Goal: Task Accomplishment & Management: Manage account settings

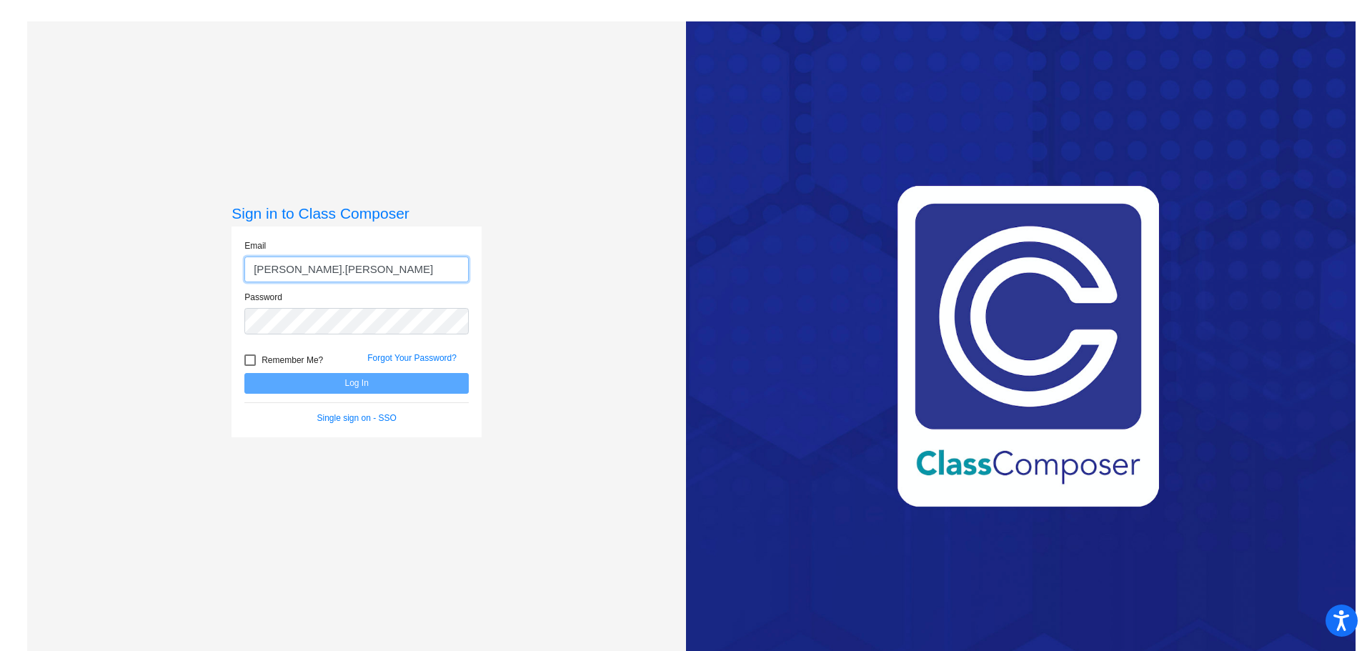
type input "[PERSON_NAME][EMAIL_ADDRESS][PERSON_NAME][DOMAIN_NAME]"
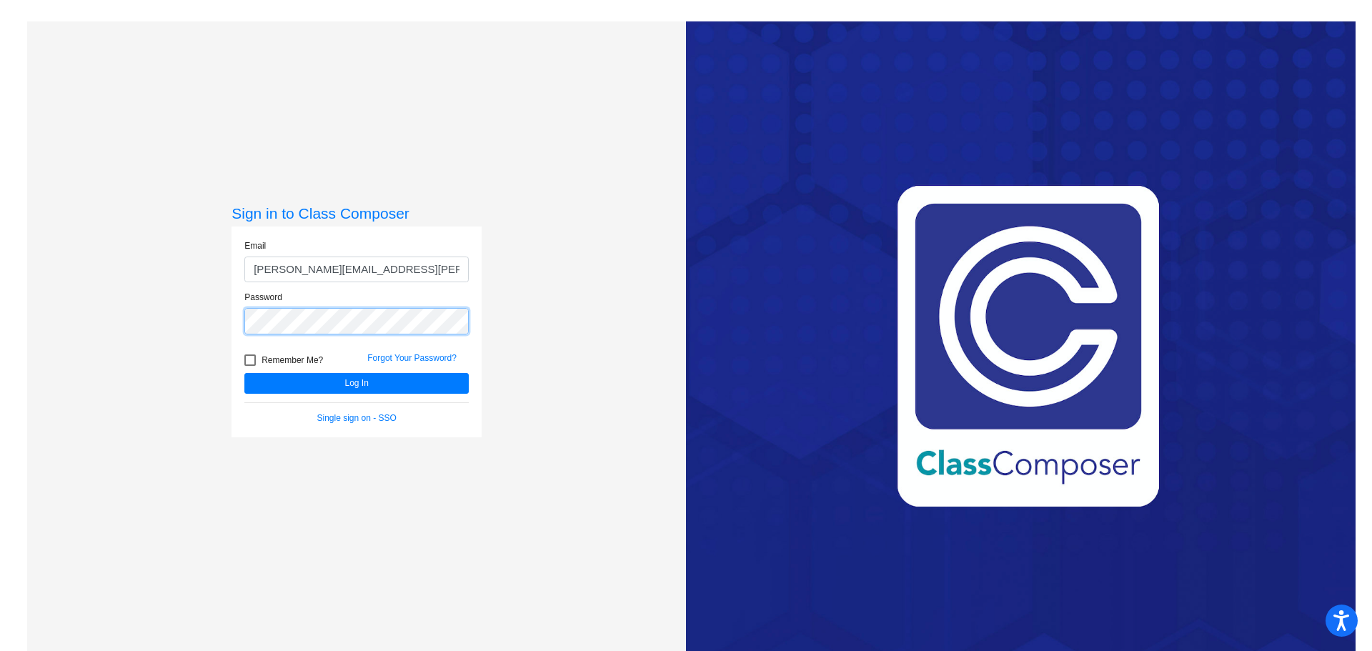
click at [244, 373] on button "Log In" at bounding box center [356, 383] width 224 height 21
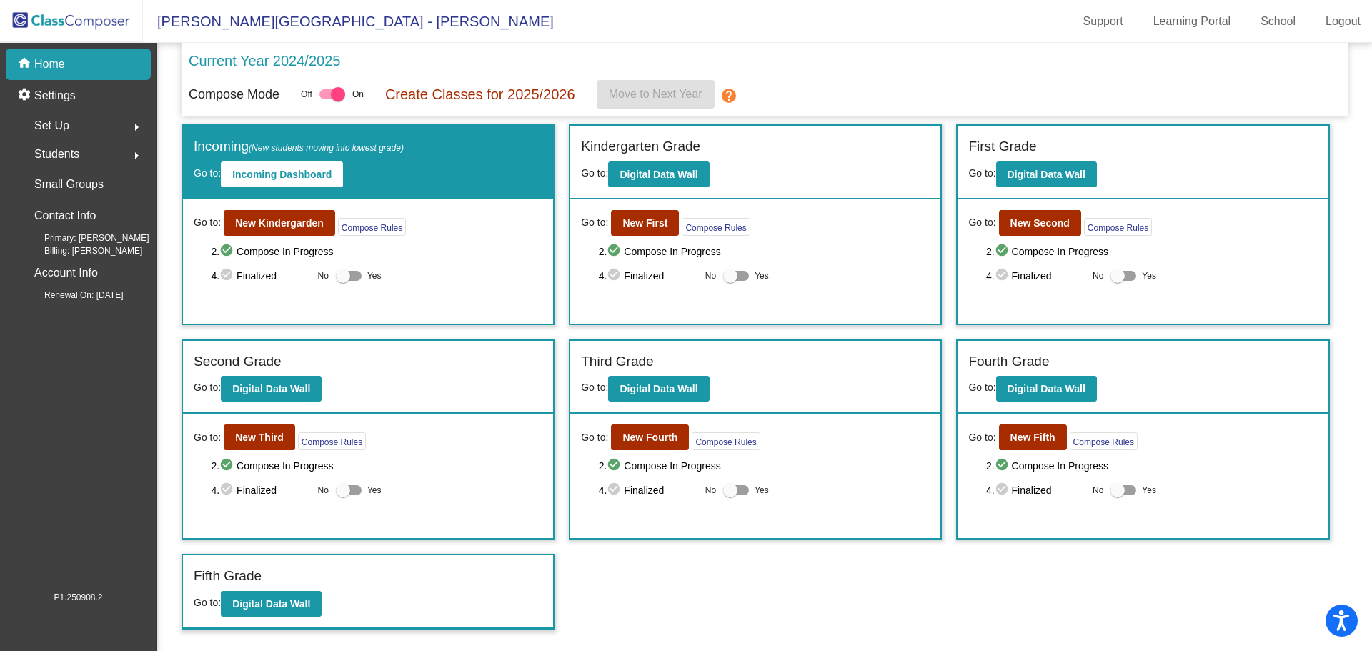
click at [47, 129] on span "Set Up" at bounding box center [51, 126] width 35 height 20
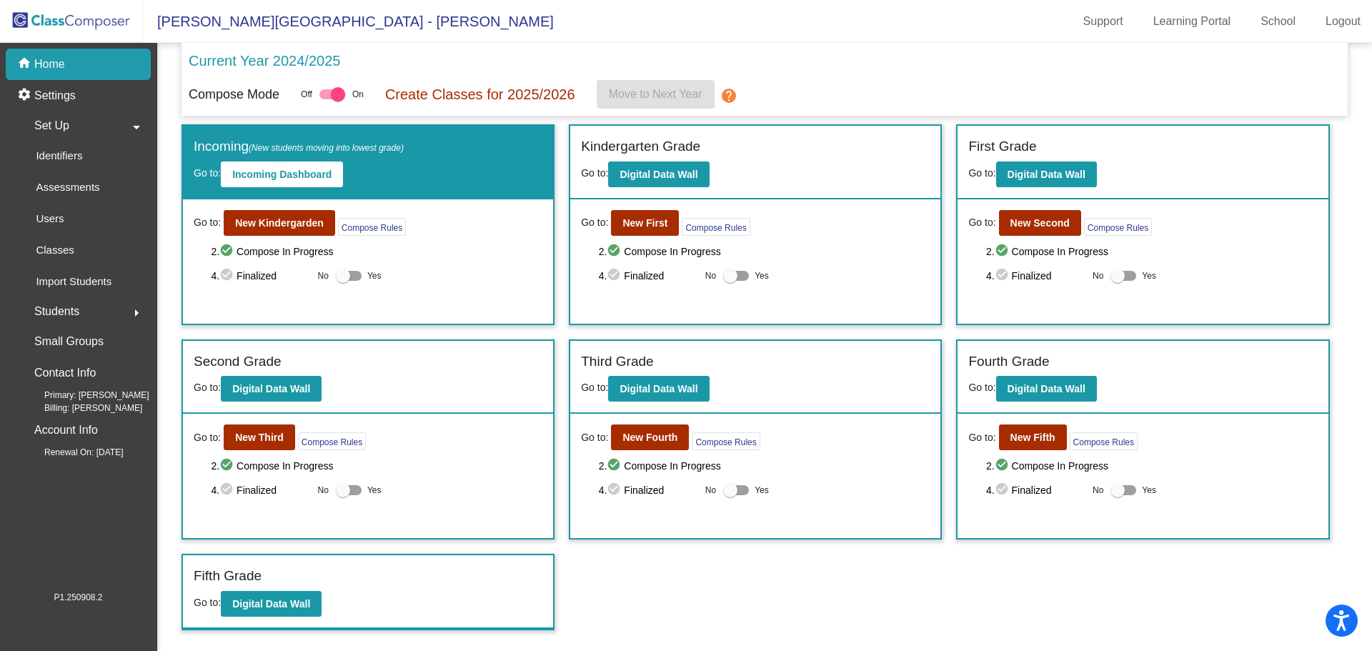
click at [139, 315] on mat-icon "arrow_right" at bounding box center [136, 312] width 17 height 17
click at [34, 88] on mat-icon "settings" at bounding box center [25, 95] width 17 height 17
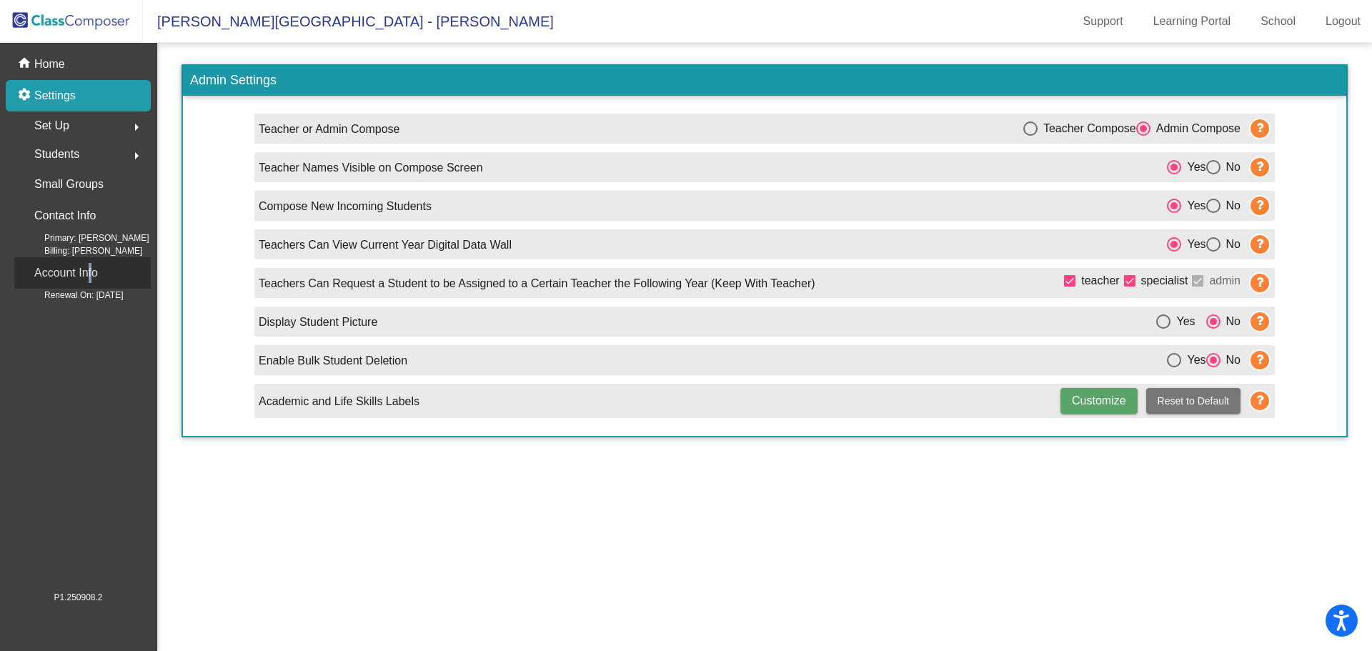
click at [86, 269] on p "Account Info" at bounding box center [66, 273] width 64 height 20
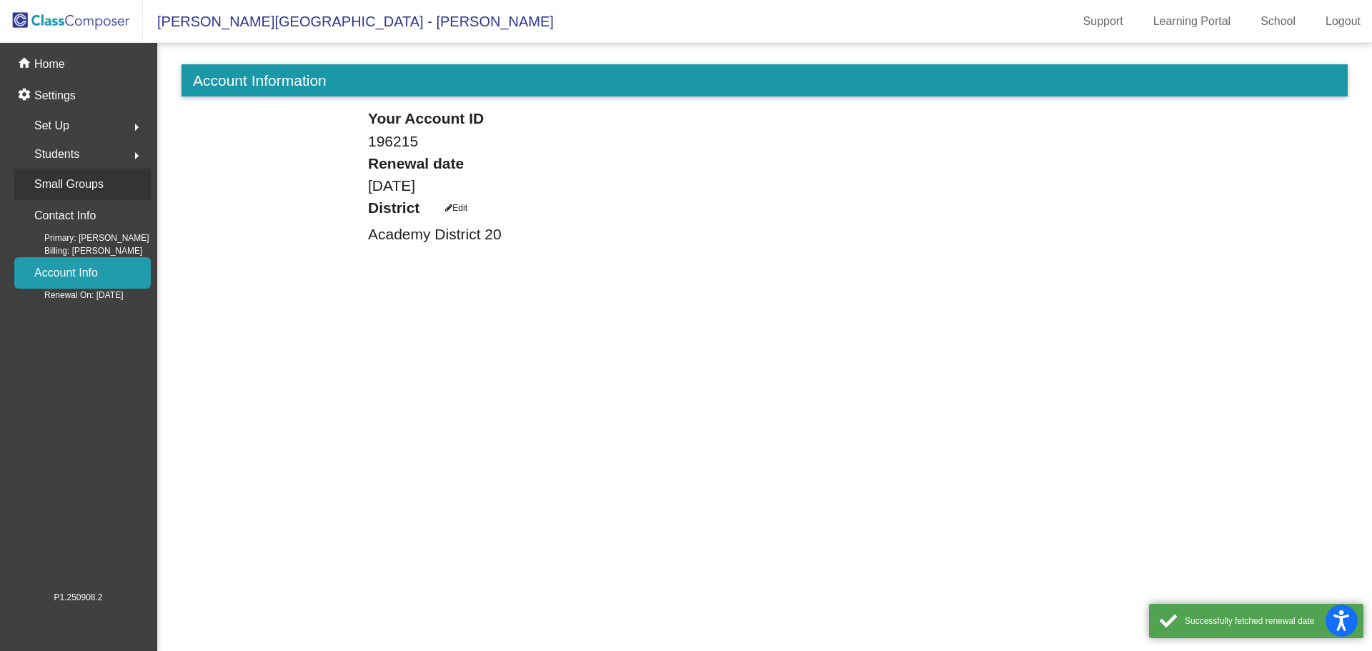
click at [66, 188] on p "Small Groups" at bounding box center [68, 184] width 69 height 20
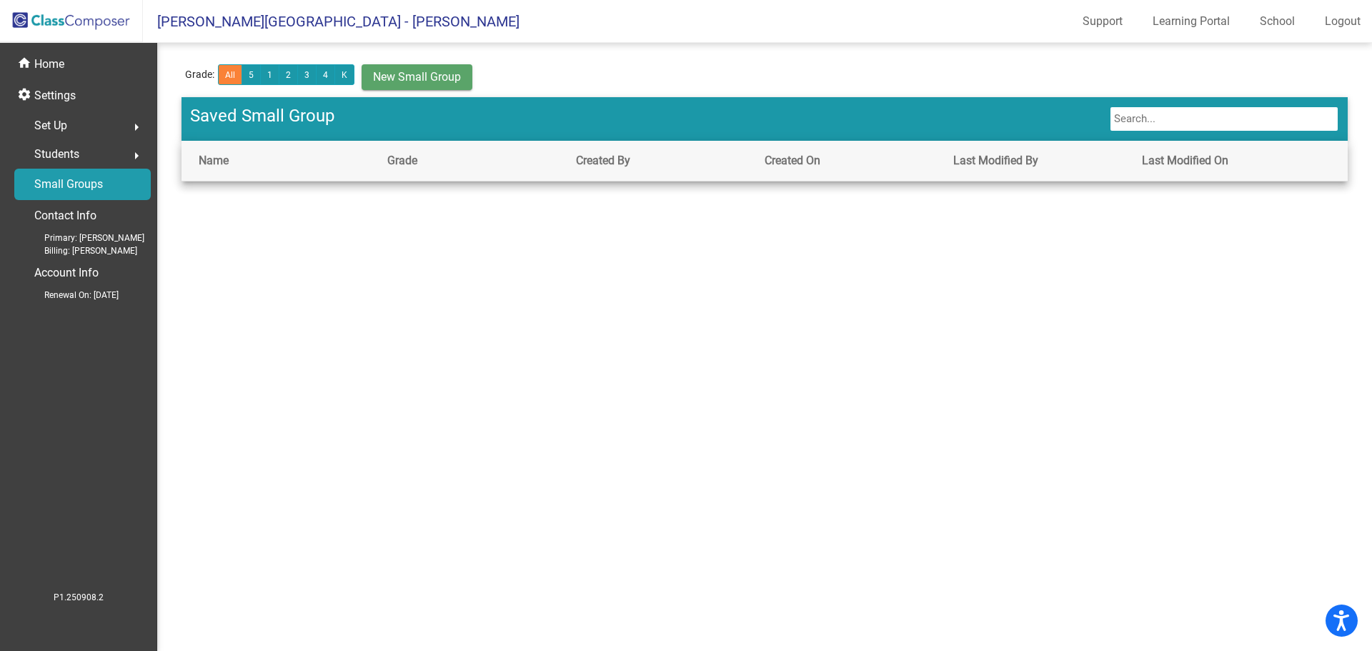
click at [66, 159] on span "Students" at bounding box center [56, 154] width 45 height 20
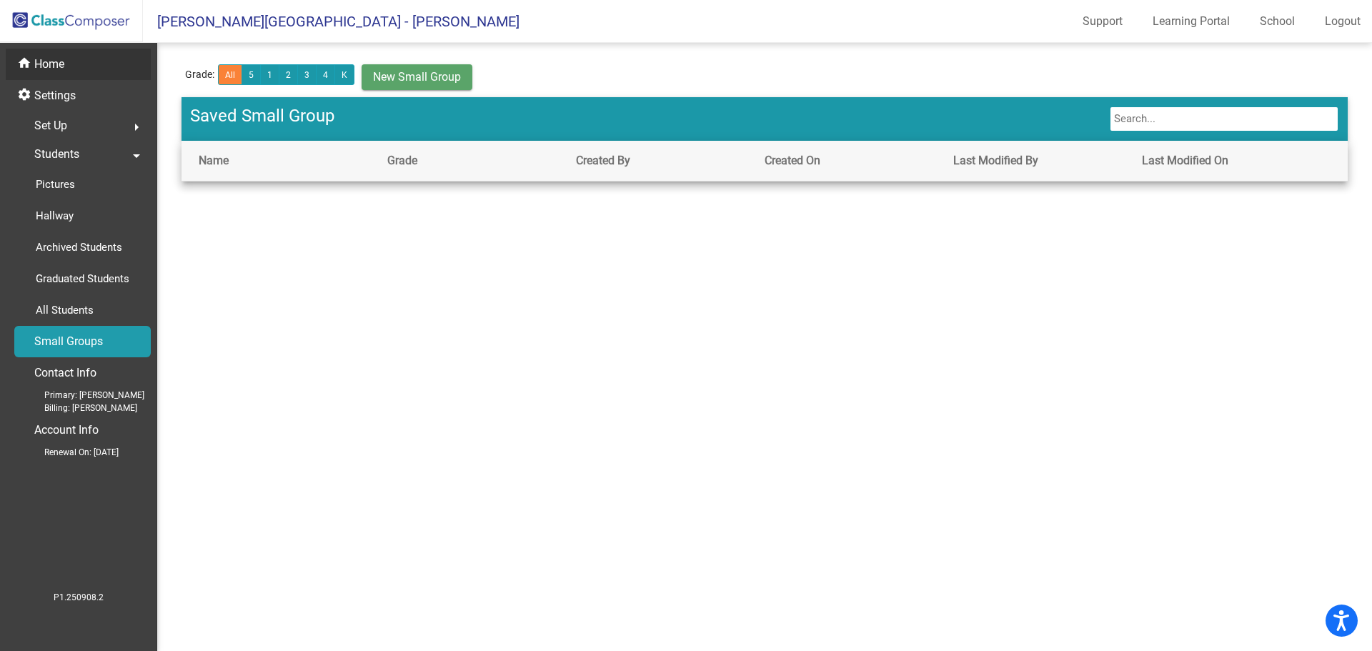
click at [51, 64] on p "Home" at bounding box center [49, 64] width 30 height 17
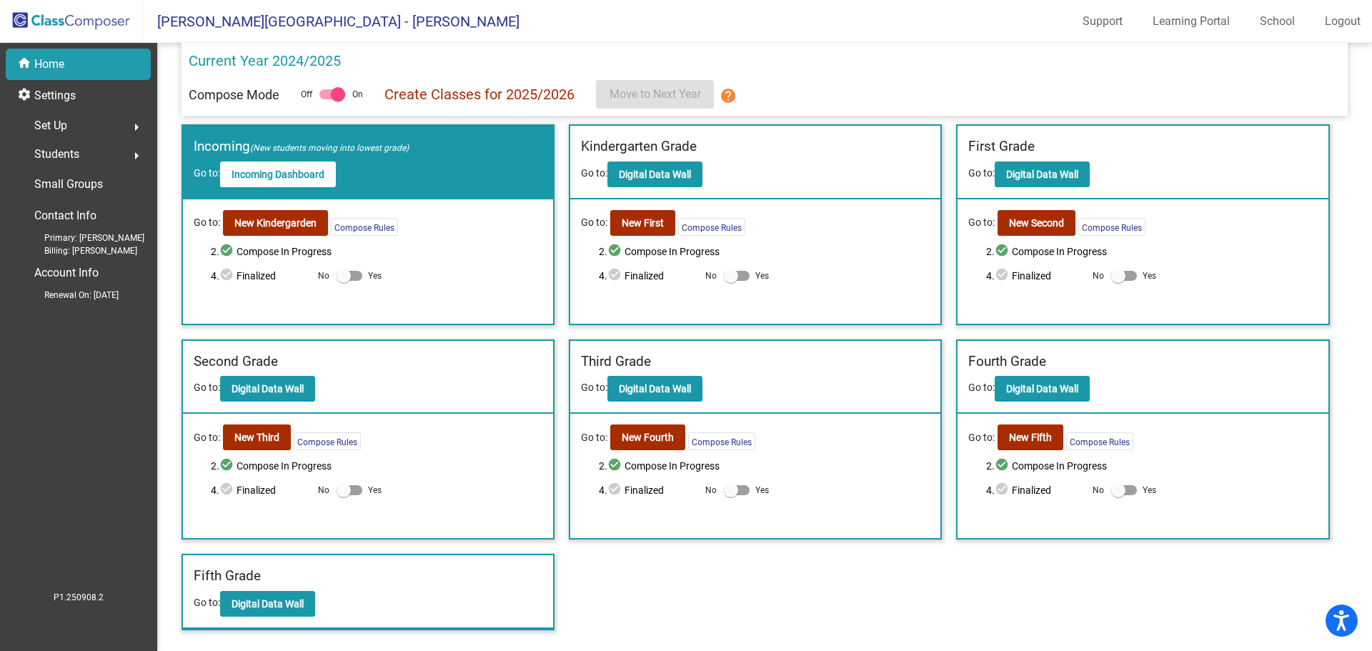
click at [49, 29] on img at bounding box center [71, 21] width 143 height 42
click at [1084, 25] on link "Support" at bounding box center [1102, 21] width 63 height 23
click at [131, 149] on mat-icon "arrow_right" at bounding box center [136, 155] width 17 height 17
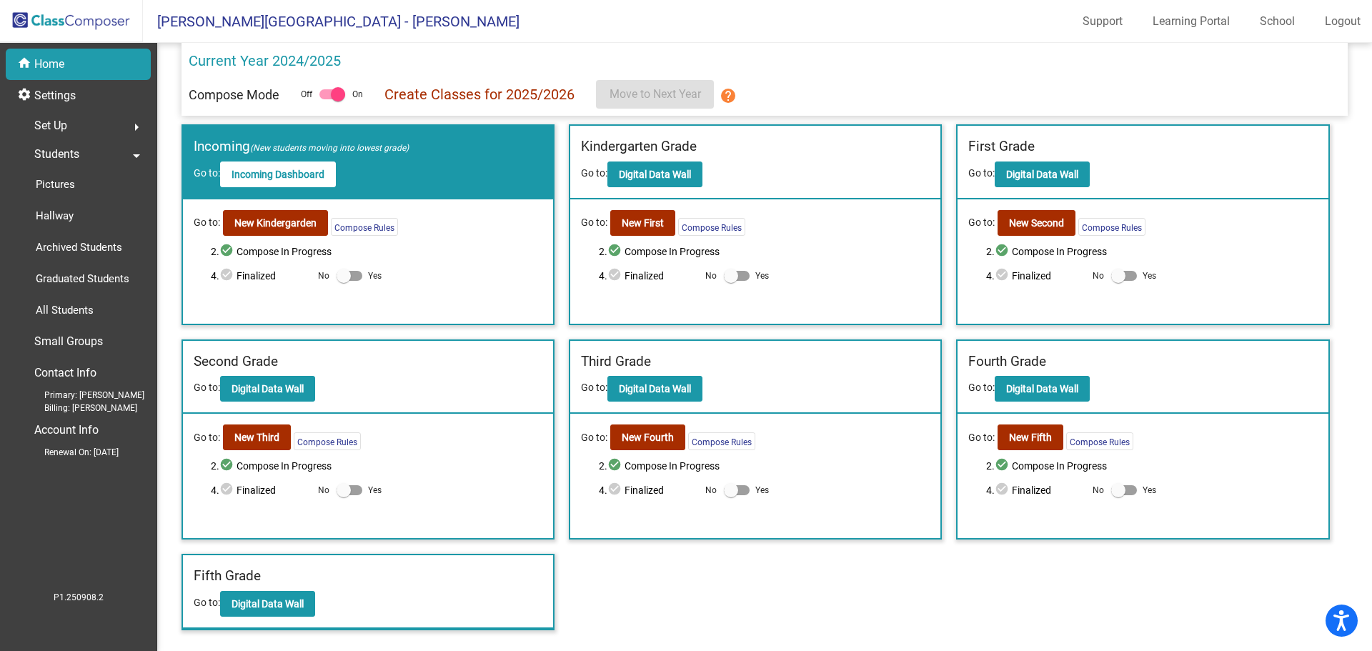
click at [141, 128] on mat-icon "arrow_right" at bounding box center [136, 127] width 17 height 17
click at [108, 222] on link "Users" at bounding box center [82, 218] width 136 height 31
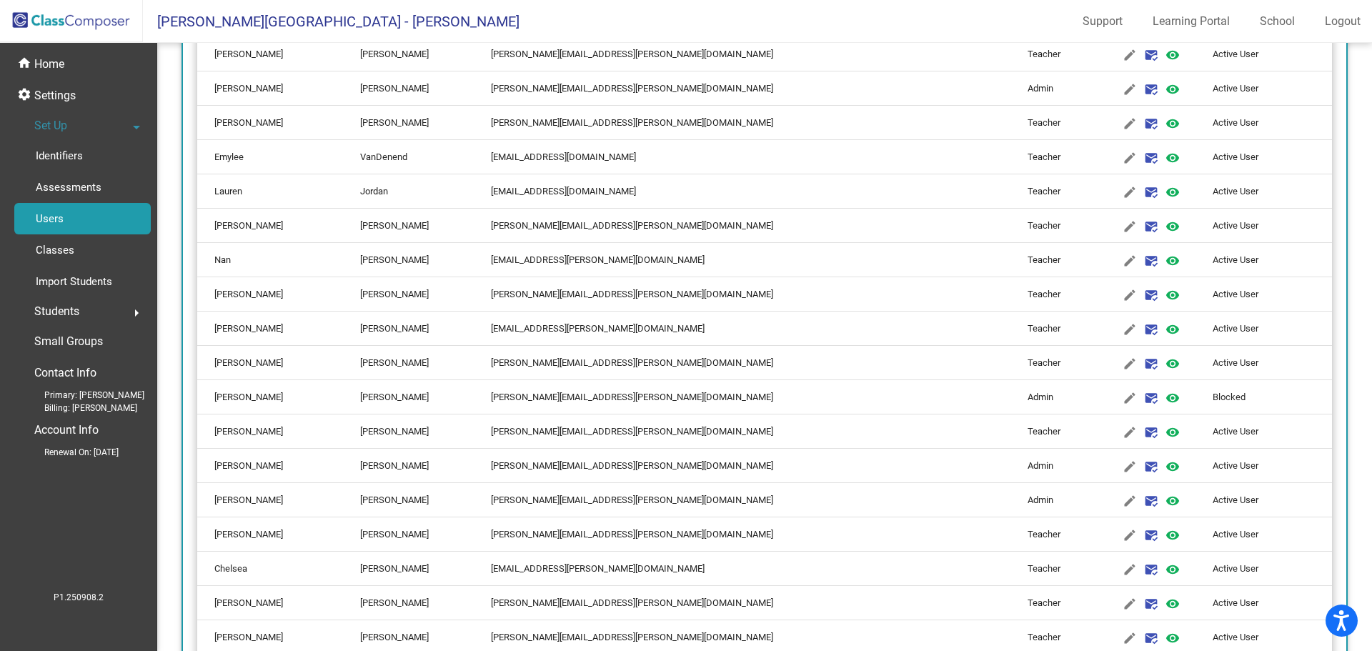
scroll to position [357, 0]
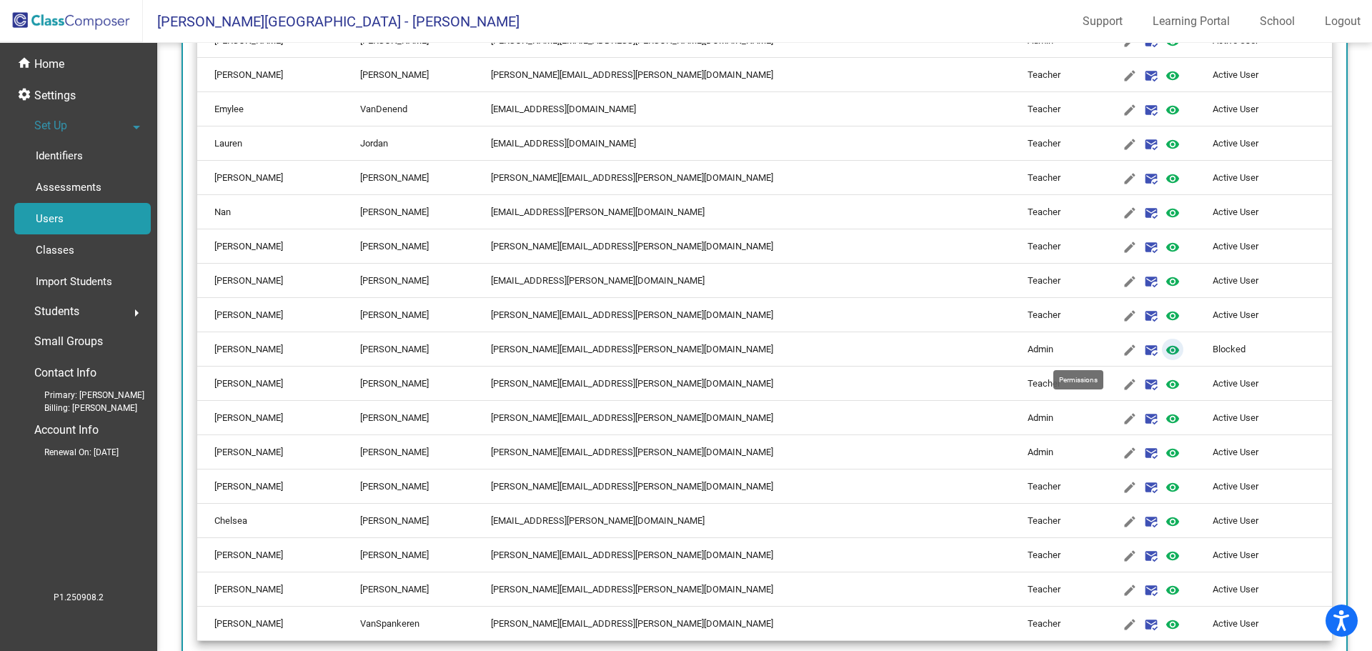
click at [1164, 346] on mat-icon "visibility" at bounding box center [1172, 349] width 17 height 17
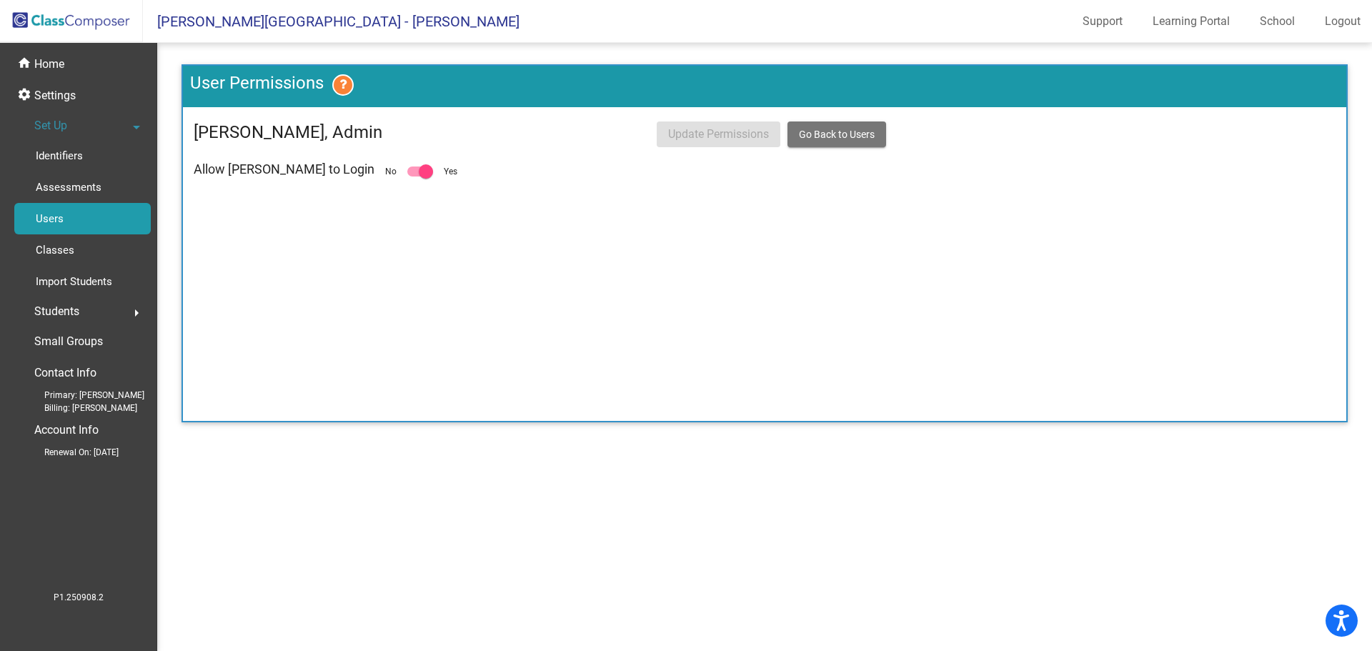
click at [419, 167] on div at bounding box center [426, 171] width 14 height 14
click at [414, 176] on input "checkbox" at bounding box center [414, 176] width 1 height 1
click at [407, 177] on div at bounding box center [414, 171] width 14 height 14
click at [414, 177] on input "checkbox" at bounding box center [414, 176] width 1 height 1
checkbox input "true"
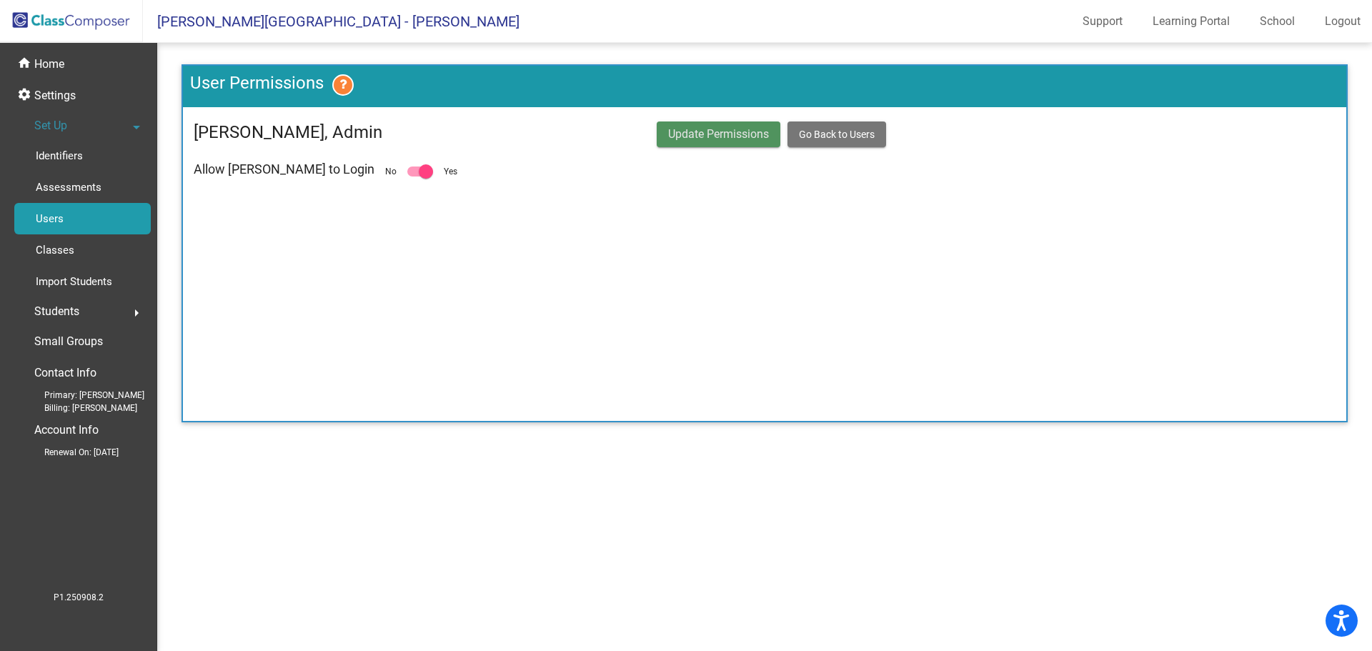
click at [711, 130] on span "Update Permissions" at bounding box center [718, 134] width 101 height 14
click at [51, 222] on p "Users" at bounding box center [50, 218] width 28 height 17
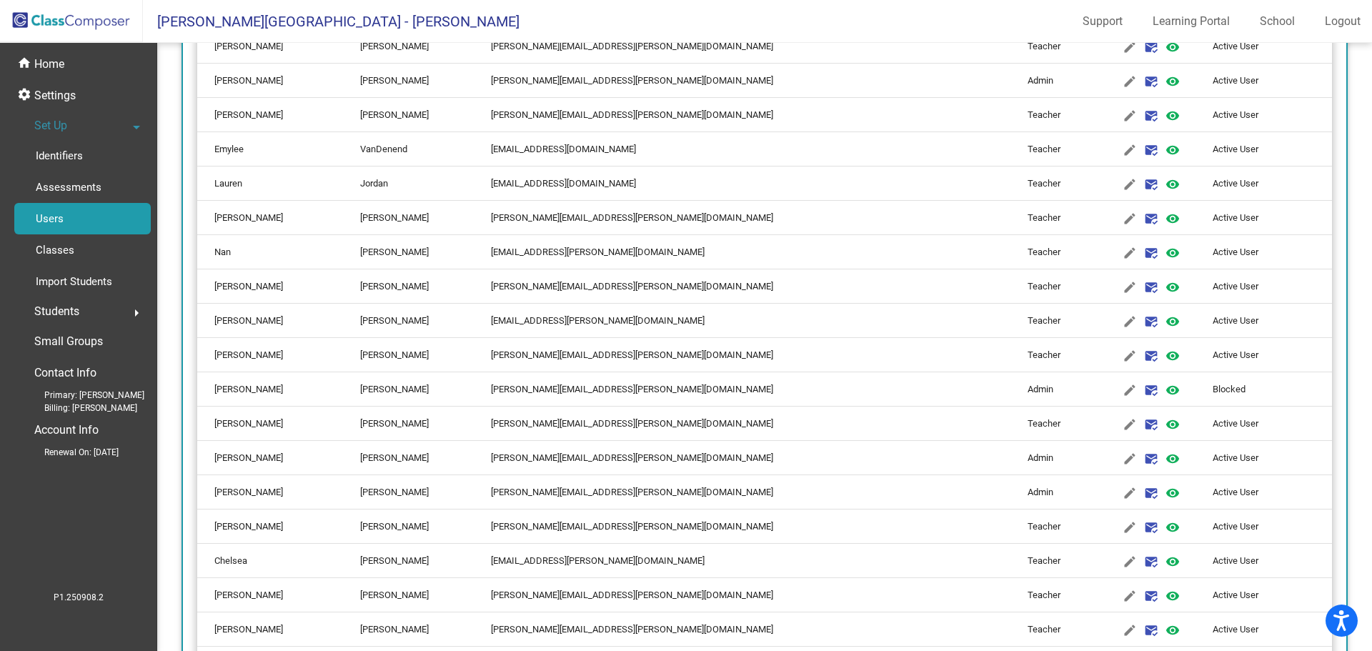
scroll to position [389, 0]
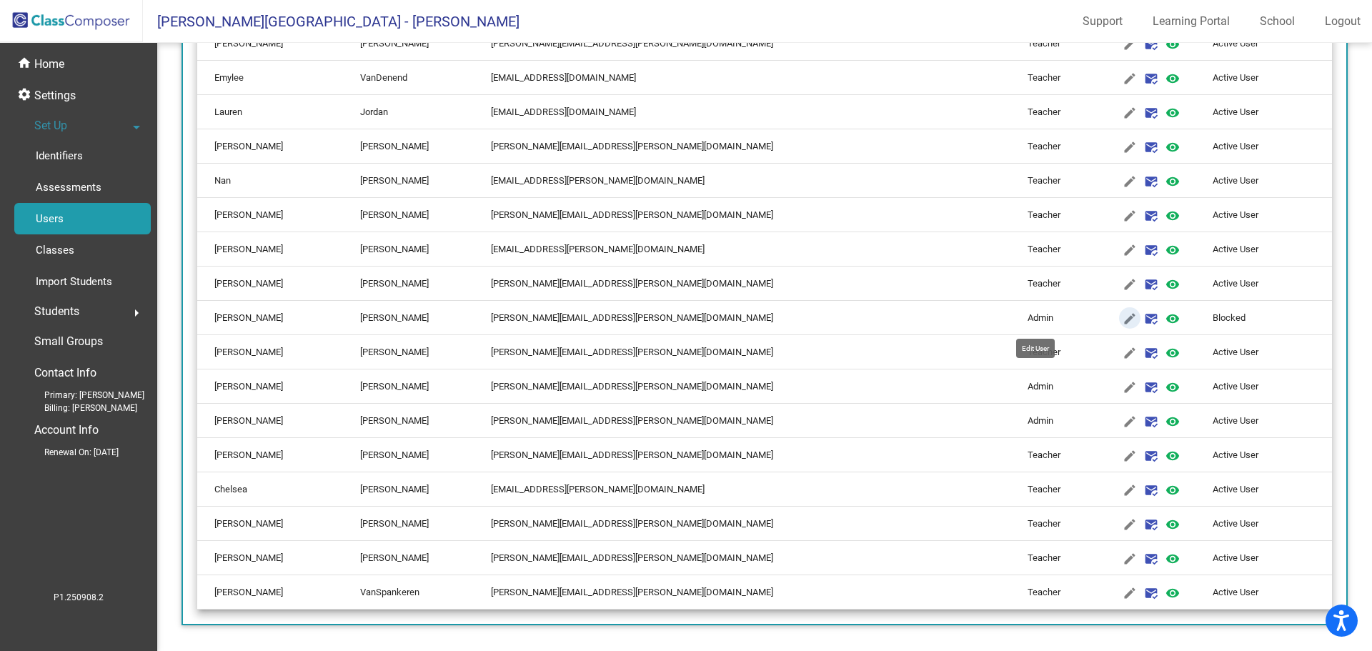
click at [1121, 319] on mat-icon "edit" at bounding box center [1129, 318] width 17 height 17
type input "Carolyn"
type input "Boyce"
type input "carolyn.boyce@asd20.org"
radio input "true"
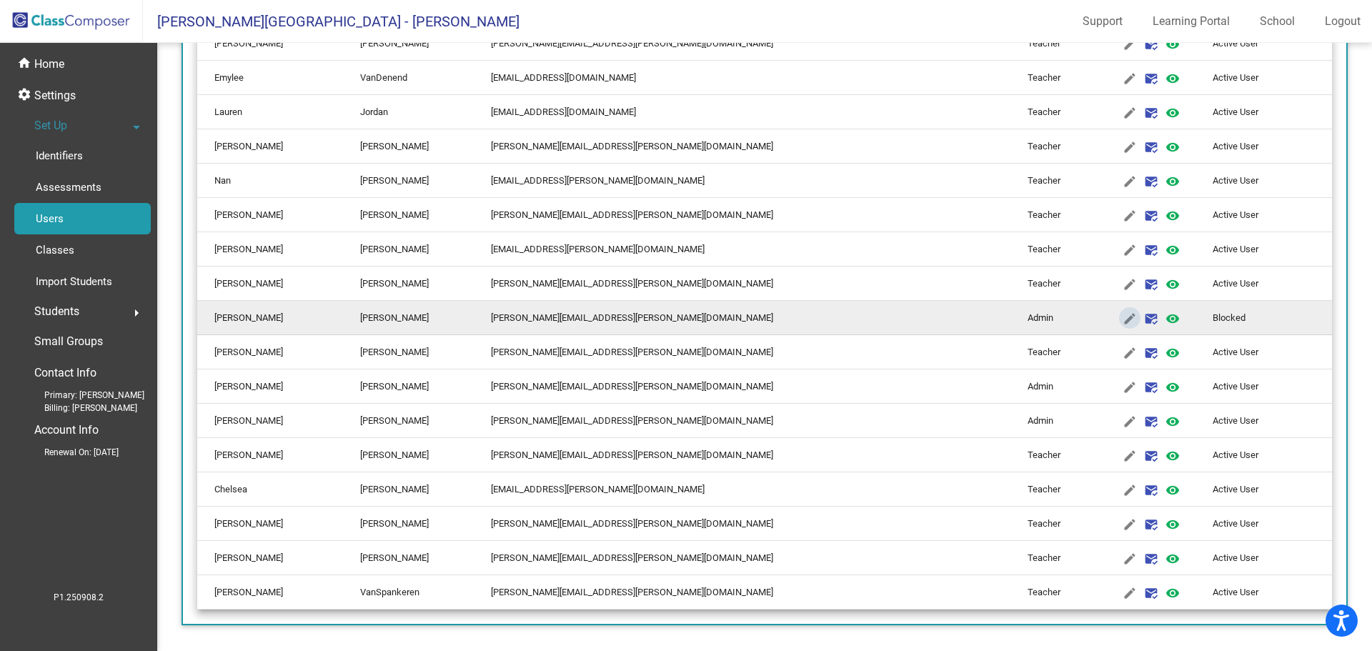
scroll to position [0, 0]
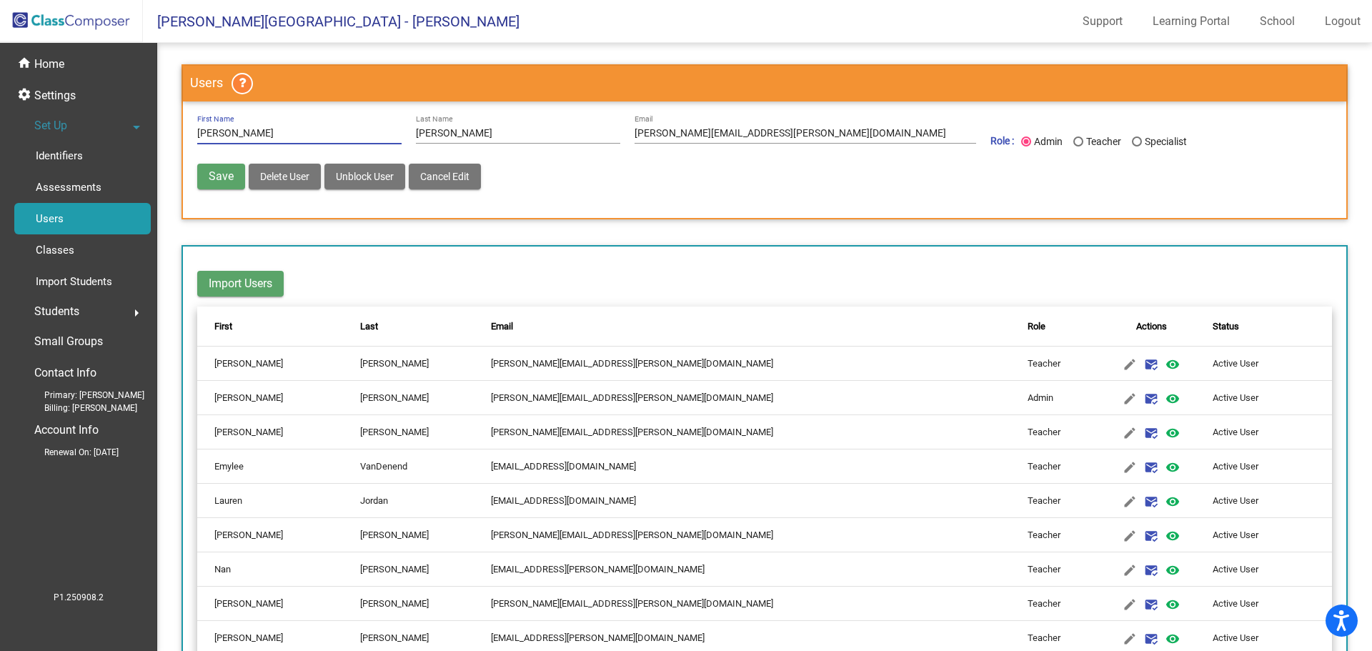
click at [352, 181] on span "Unblock User" at bounding box center [365, 176] width 58 height 11
radio input "false"
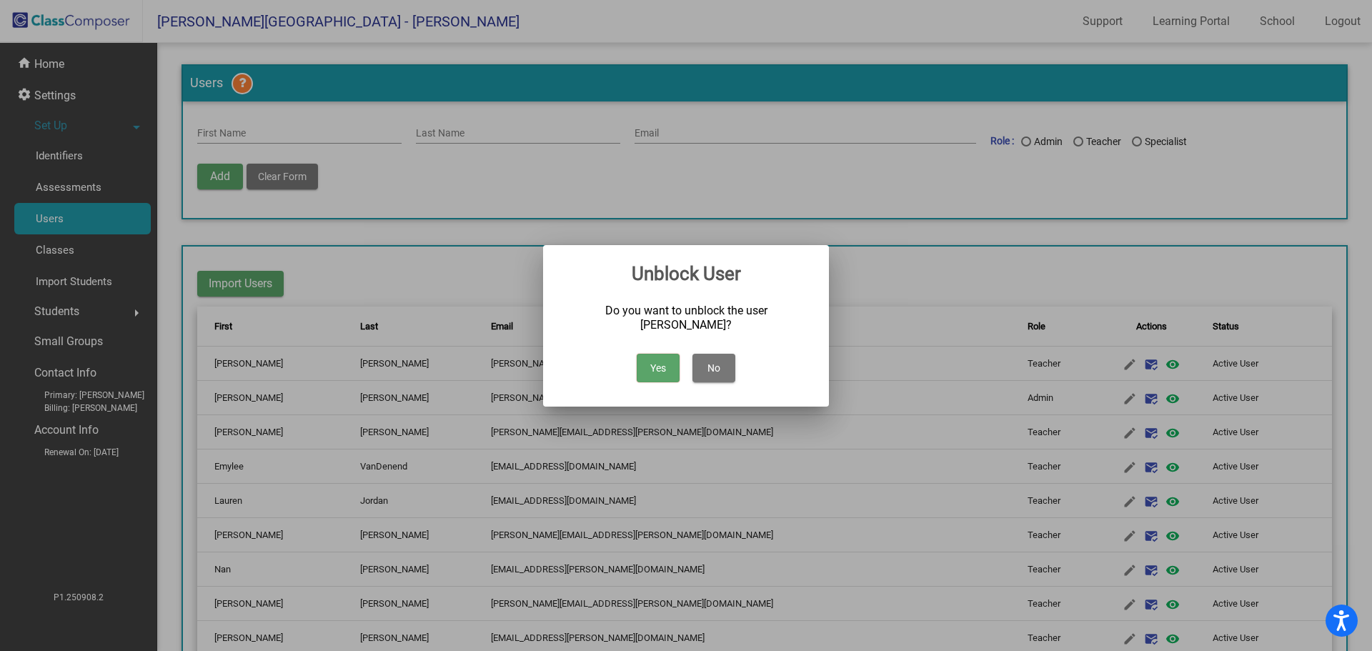
drag, startPoint x: 648, startPoint y: 374, endPoint x: 652, endPoint y: 366, distance: 9.0
click at [648, 374] on button "Yes" at bounding box center [657, 368] width 43 height 29
